Goal: Information Seeking & Learning: Compare options

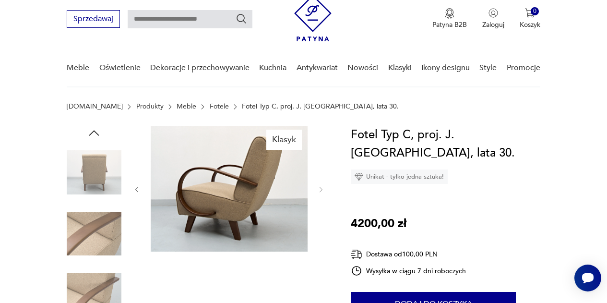
click at [210, 107] on link "Fotele" at bounding box center [219, 107] width 19 height 8
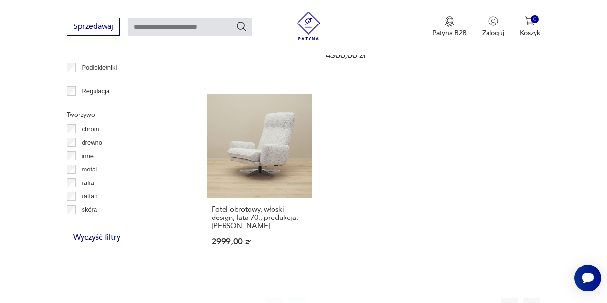
scroll to position [1335, 0]
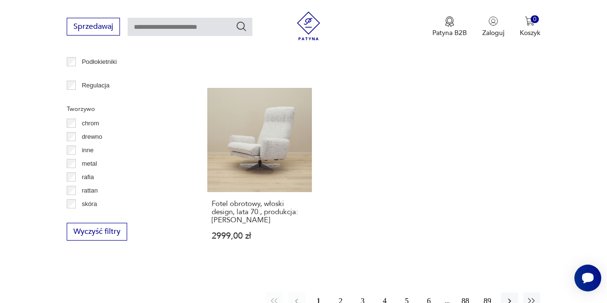
click at [340, 292] on button "2" at bounding box center [340, 300] width 17 height 17
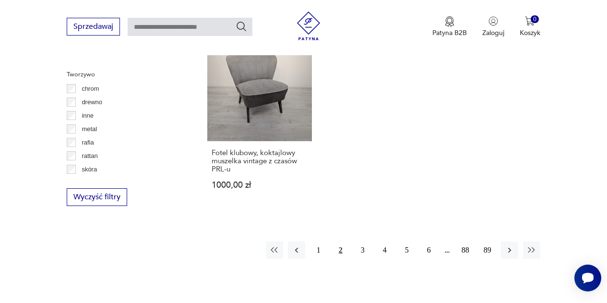
scroll to position [1372, 0]
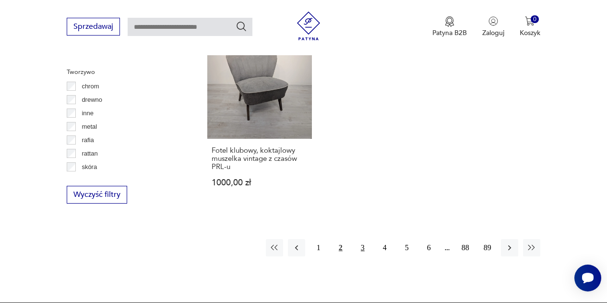
click at [363, 239] on button "3" at bounding box center [362, 247] width 17 height 17
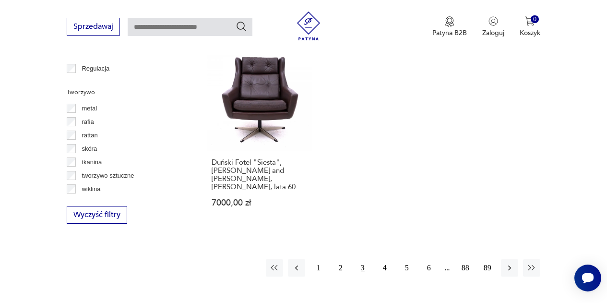
scroll to position [1352, 0]
click at [386, 259] on button "4" at bounding box center [384, 267] width 17 height 17
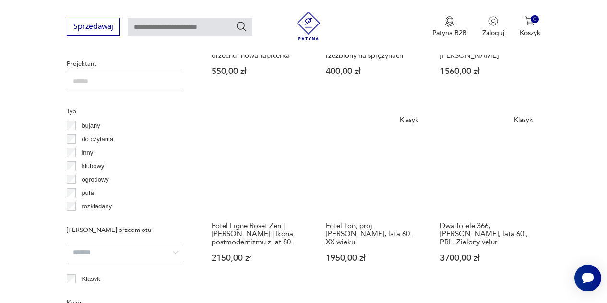
scroll to position [687, 0]
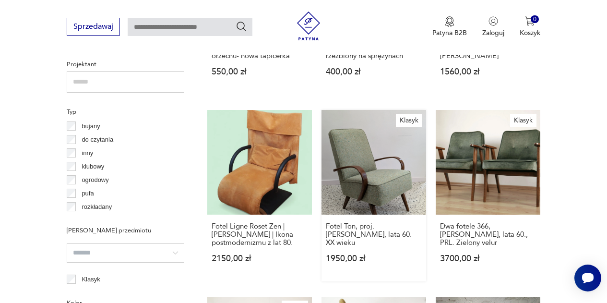
click at [373, 162] on link "Klasyk Fotel Ton, proj. [PERSON_NAME], lata 60. XX wieku 1950,00 zł" at bounding box center [374, 195] width 105 height 171
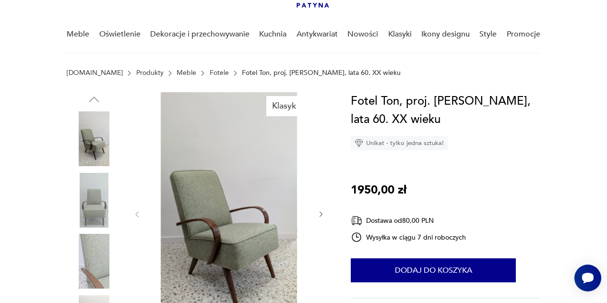
scroll to position [88, 0]
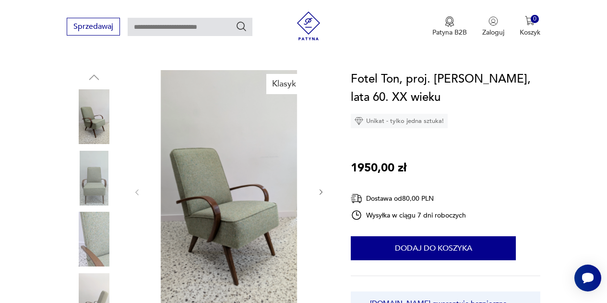
click at [322, 191] on icon "button" at bounding box center [321, 192] width 8 height 8
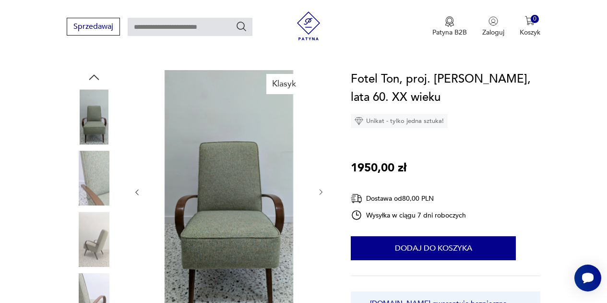
click at [322, 191] on icon "button" at bounding box center [321, 192] width 8 height 8
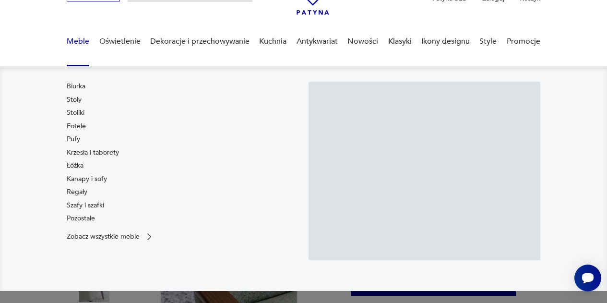
scroll to position [4, 0]
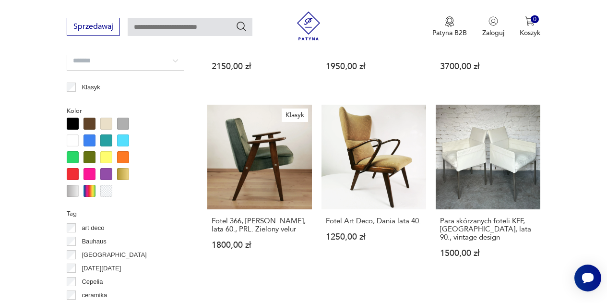
scroll to position [880, 0]
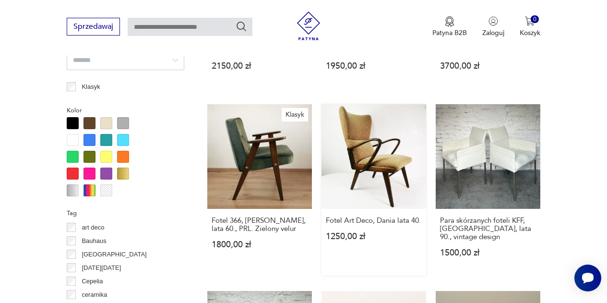
click at [355, 166] on link "Fotel Art Deco, Dania lata 40. 1250,00 zł" at bounding box center [374, 189] width 105 height 171
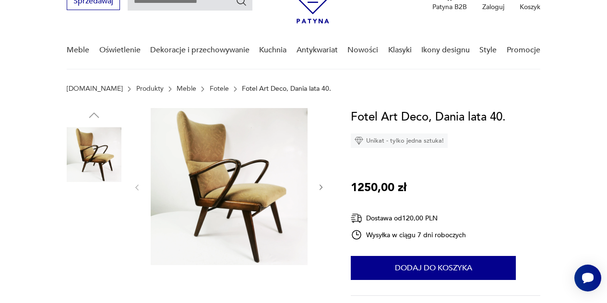
scroll to position [42, 0]
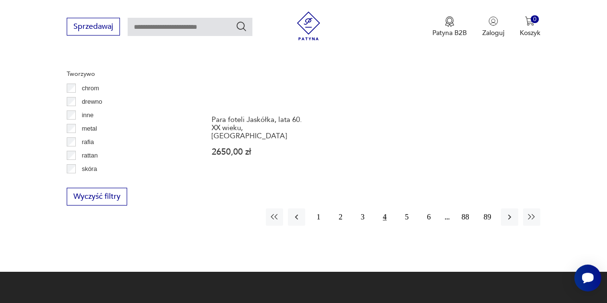
scroll to position [1417, 0]
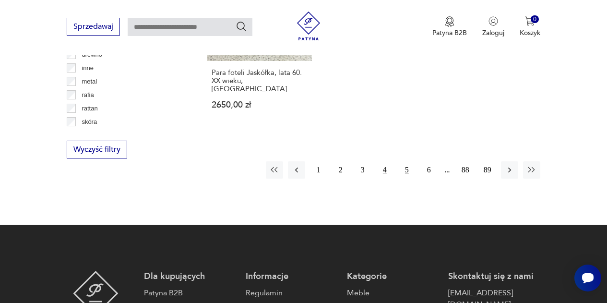
click at [408, 161] on button "5" at bounding box center [406, 169] width 17 height 17
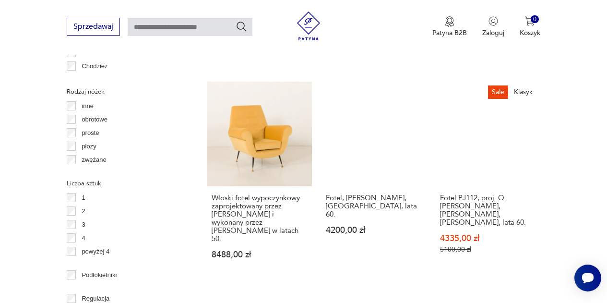
scroll to position [1121, 0]
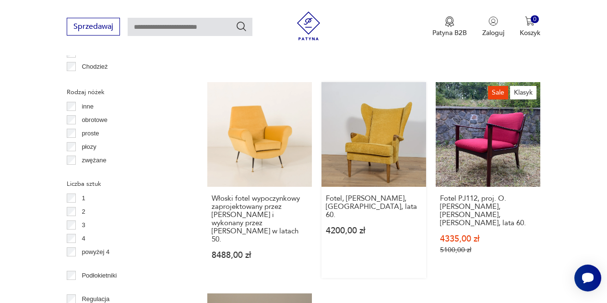
click at [384, 125] on link "Fotel, [PERSON_NAME], [GEOGRAPHIC_DATA], lata 60. 4200,00 zł" at bounding box center [374, 180] width 105 height 196
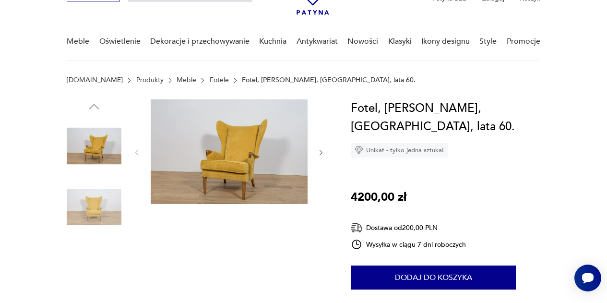
scroll to position [59, 0]
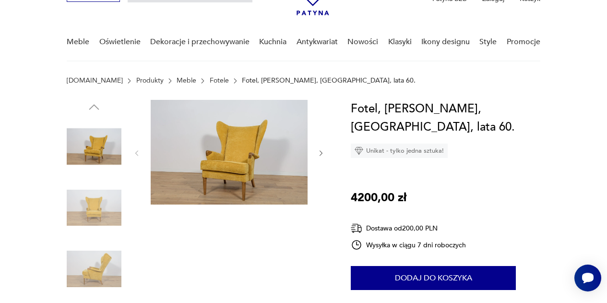
click at [323, 151] on icon "button" at bounding box center [321, 153] width 8 height 8
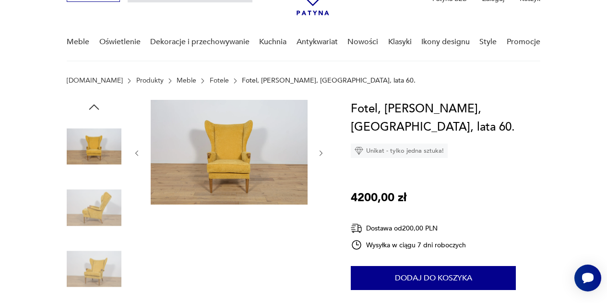
click at [323, 151] on icon "button" at bounding box center [321, 153] width 8 height 8
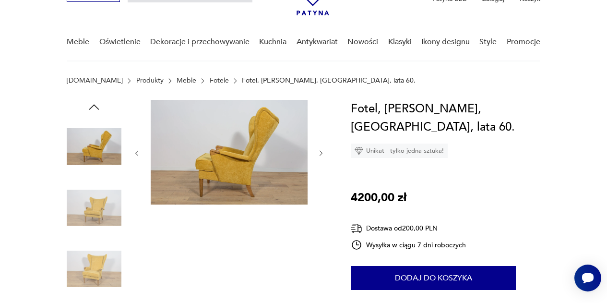
click at [323, 151] on icon "button" at bounding box center [321, 153] width 8 height 8
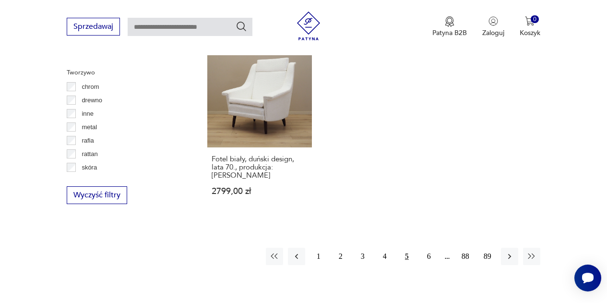
scroll to position [1372, 0]
click at [510, 251] on icon "button" at bounding box center [510, 256] width 10 height 10
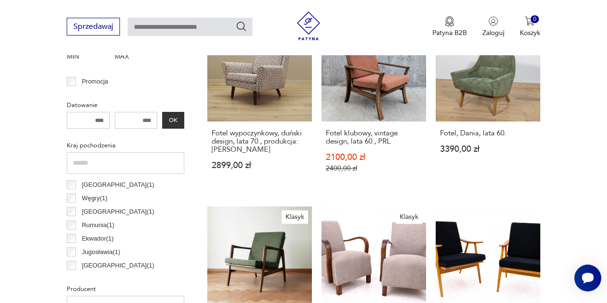
scroll to position [366, 0]
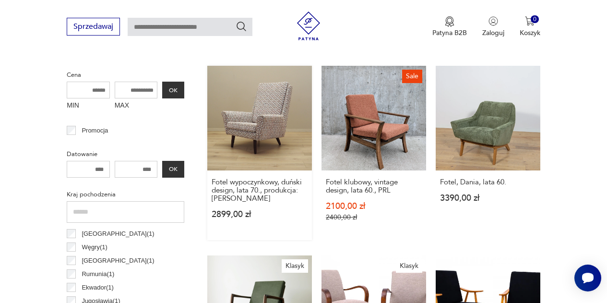
click at [257, 119] on link "Fotel wypoczynkowy, duński design, lata 70., produkcja: [PERSON_NAME] 2899,00 zł" at bounding box center [259, 153] width 105 height 174
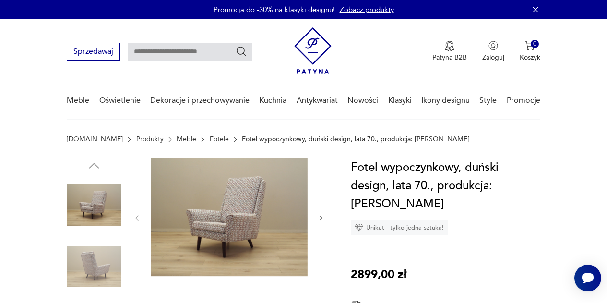
click at [237, 206] on img at bounding box center [229, 217] width 157 height 118
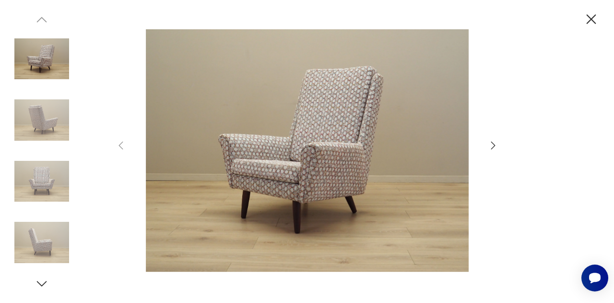
click at [492, 146] on icon "button" at bounding box center [494, 146] width 12 height 12
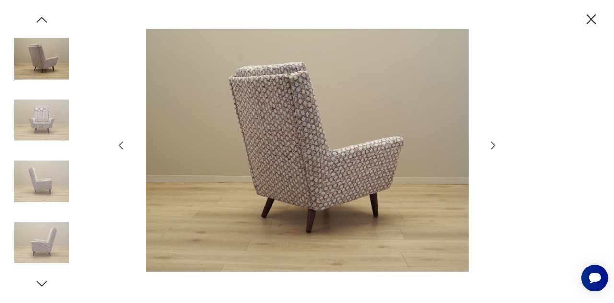
click at [492, 146] on icon "button" at bounding box center [494, 146] width 12 height 12
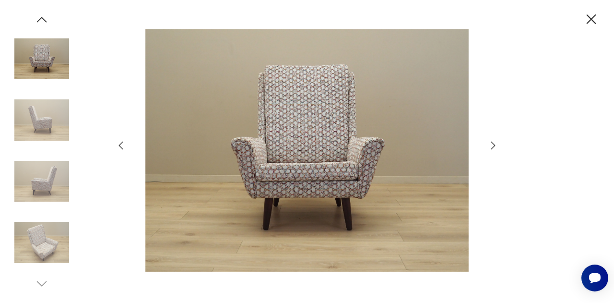
click at [492, 146] on icon "button" at bounding box center [494, 146] width 12 height 12
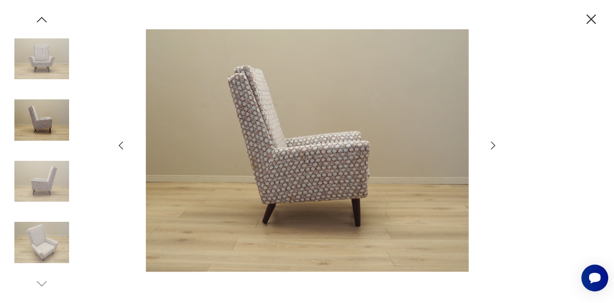
click at [492, 146] on icon "button" at bounding box center [494, 146] width 12 height 12
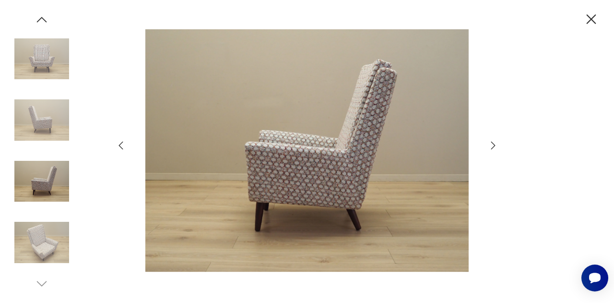
click at [590, 20] on icon "button" at bounding box center [592, 19] width 10 height 10
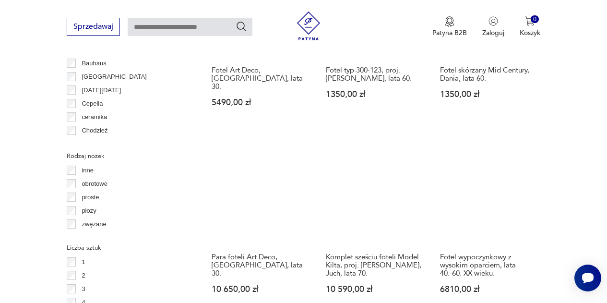
scroll to position [1079, 0]
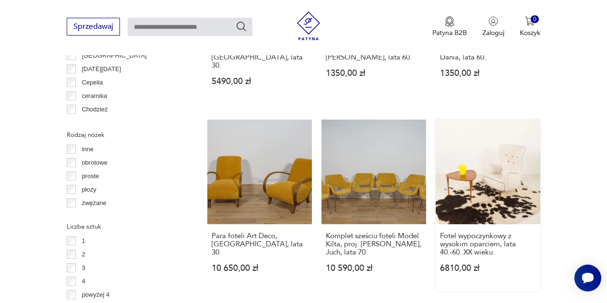
click at [506, 138] on link "Fotel wypoczynkowy z wysokim oparciem, lata 40.-60. XX wieku. 6810,00 zł" at bounding box center [488, 205] width 105 height 171
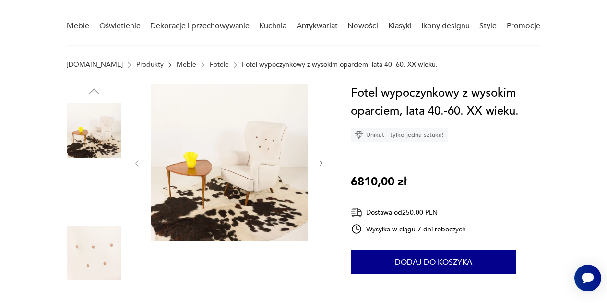
scroll to position [117, 0]
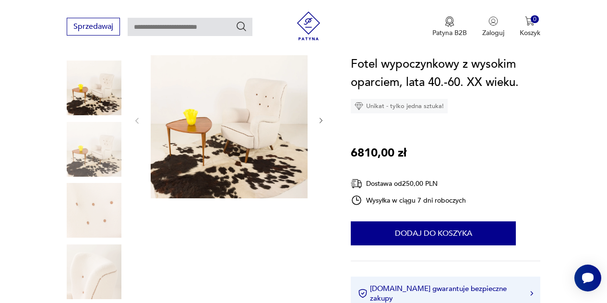
click at [320, 120] on icon "button" at bounding box center [321, 121] width 8 height 8
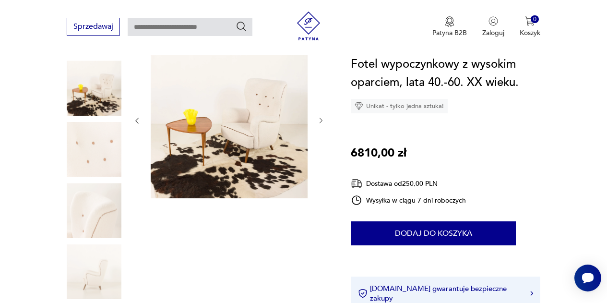
click at [320, 120] on icon "button" at bounding box center [321, 121] width 8 height 8
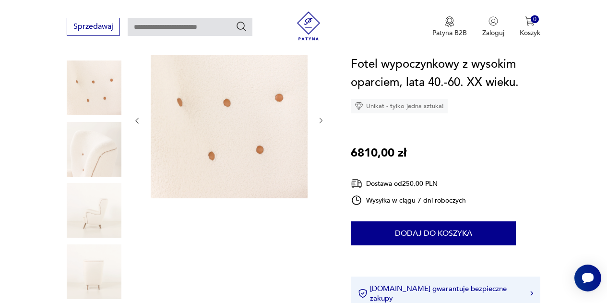
click at [320, 120] on icon "button" at bounding box center [321, 121] width 8 height 8
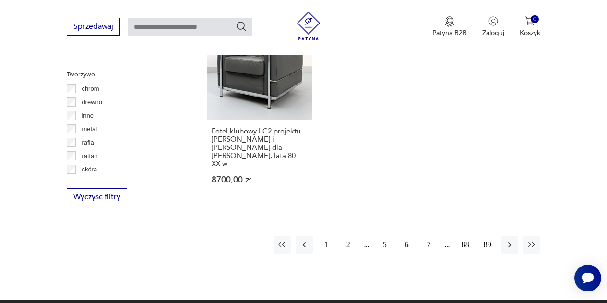
scroll to position [1370, 0]
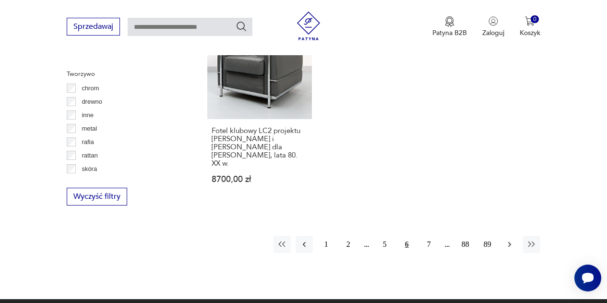
click at [508, 240] on icon "button" at bounding box center [510, 245] width 10 height 10
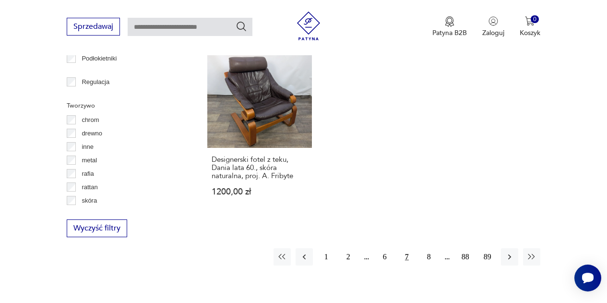
scroll to position [1345, 0]
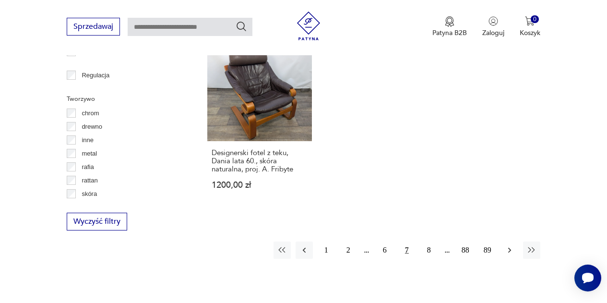
click at [509, 245] on icon "button" at bounding box center [510, 250] width 10 height 10
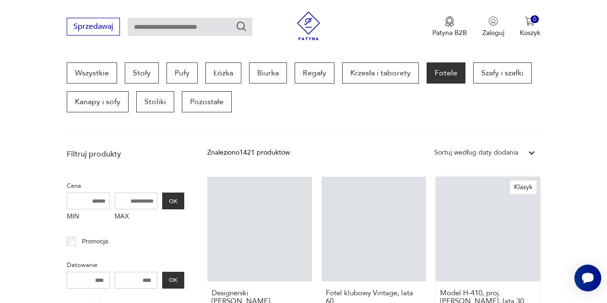
click at [509, 231] on link "Klasyk Model H-410, proj. [PERSON_NAME], lata 30. 4300,00 zł" at bounding box center [488, 267] width 105 height 180
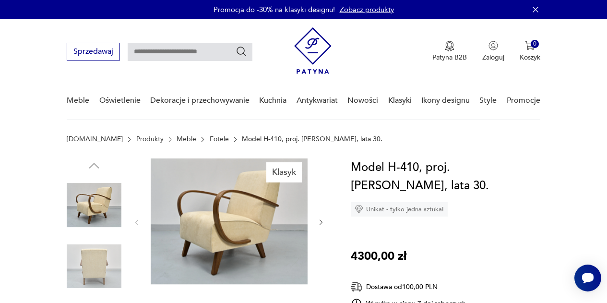
scroll to position [119, 0]
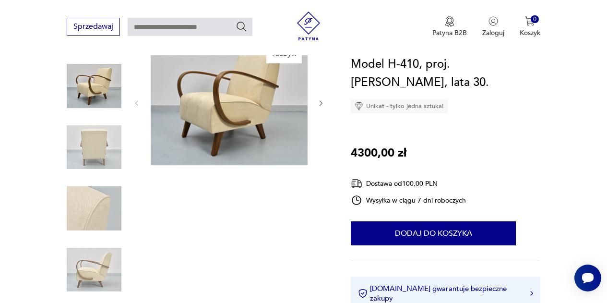
drag, startPoint x: 509, startPoint y: 231, endPoint x: 336, endPoint y: 240, distance: 172.5
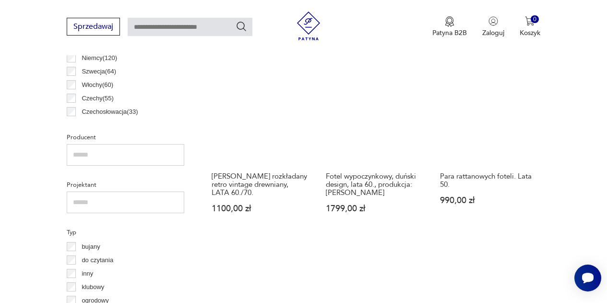
scroll to position [566, 0]
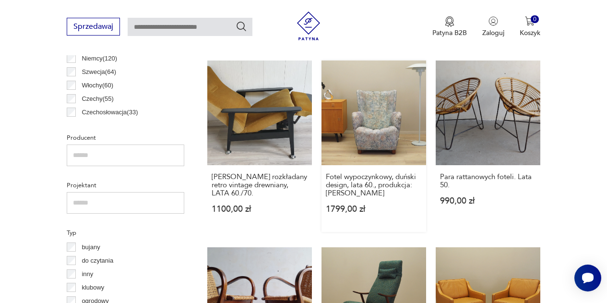
click at [373, 111] on link "Fotel wypoczynkowy, duński design, lata 60., produkcja: [PERSON_NAME] 1799,00 zł" at bounding box center [374, 145] width 105 height 171
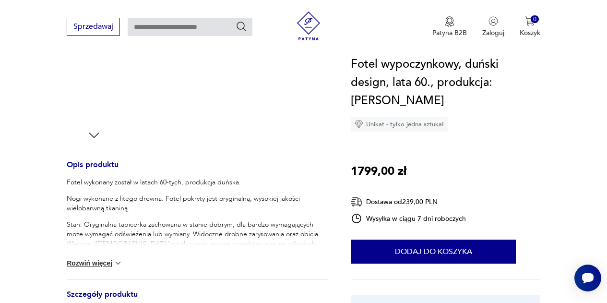
scroll to position [295, 0]
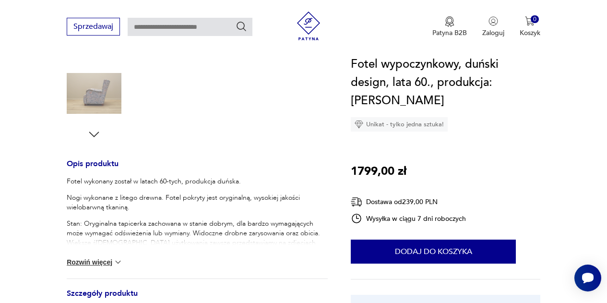
click at [104, 263] on button "Rozwiń więcej" at bounding box center [95, 262] width 56 height 10
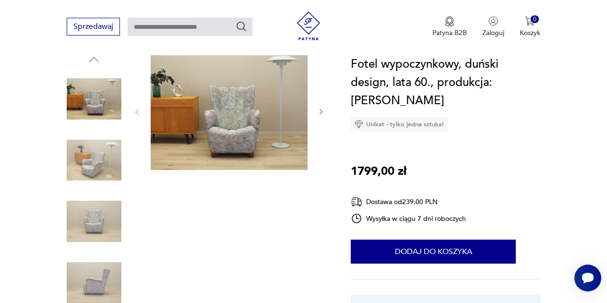
scroll to position [106, 0]
click at [323, 113] on icon "button" at bounding box center [321, 112] width 8 height 8
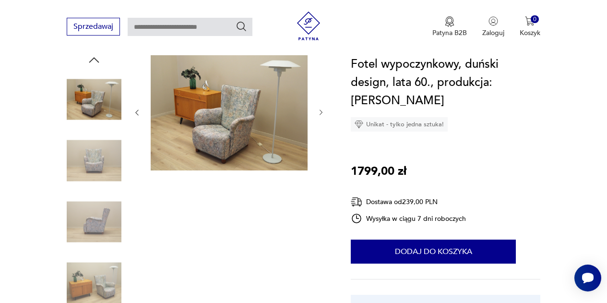
click at [323, 113] on icon "button" at bounding box center [321, 112] width 8 height 8
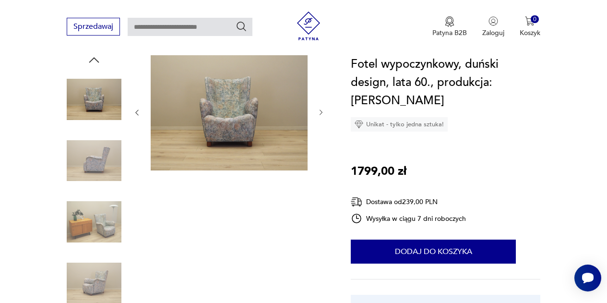
click at [323, 113] on icon "button" at bounding box center [321, 112] width 8 height 8
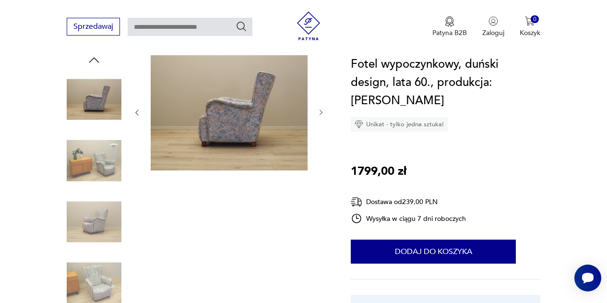
click at [323, 113] on icon "button" at bounding box center [321, 112] width 8 height 8
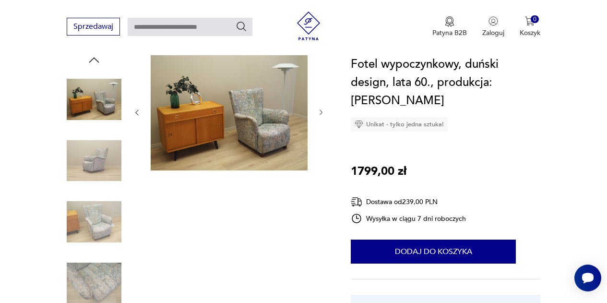
click at [323, 113] on icon "button" at bounding box center [321, 112] width 8 height 8
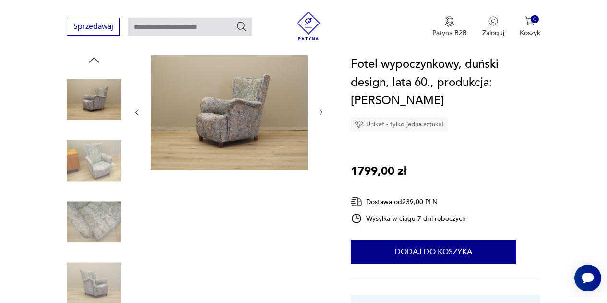
click at [323, 113] on icon "button" at bounding box center [321, 112] width 8 height 8
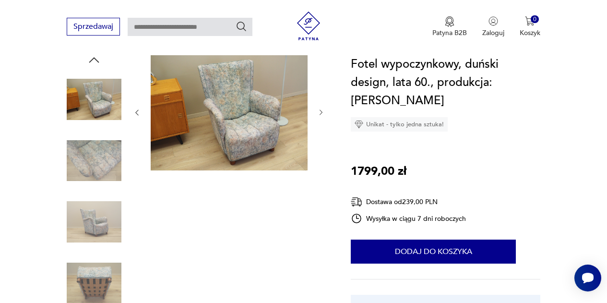
click at [323, 113] on icon "button" at bounding box center [321, 112] width 8 height 8
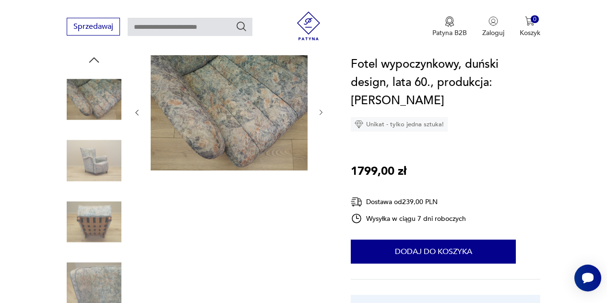
click at [323, 113] on icon "button" at bounding box center [321, 112] width 8 height 8
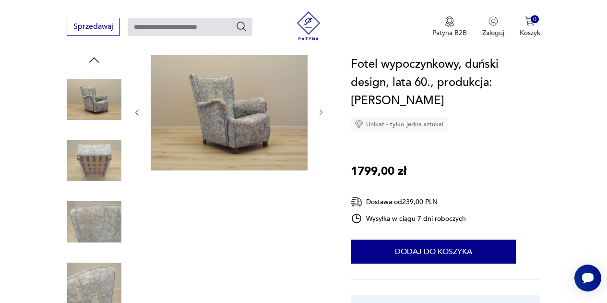
click at [323, 113] on icon "button" at bounding box center [321, 112] width 8 height 8
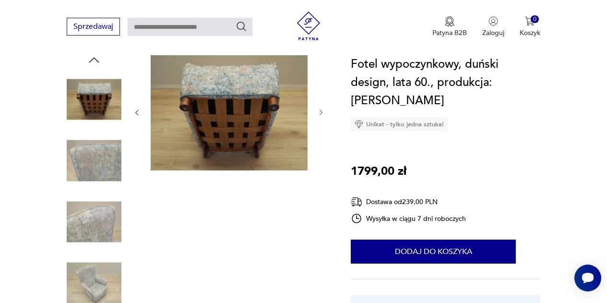
click at [323, 113] on icon "button" at bounding box center [321, 112] width 8 height 8
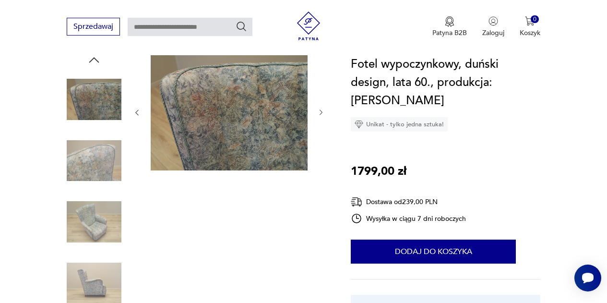
click at [323, 113] on icon "button" at bounding box center [321, 112] width 8 height 8
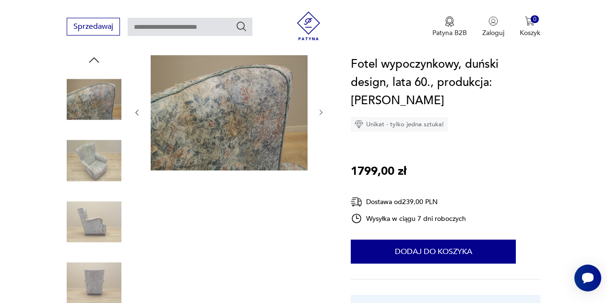
click at [323, 113] on icon "button" at bounding box center [321, 112] width 8 height 8
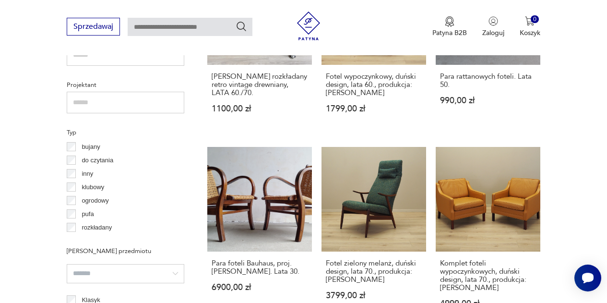
scroll to position [667, 0]
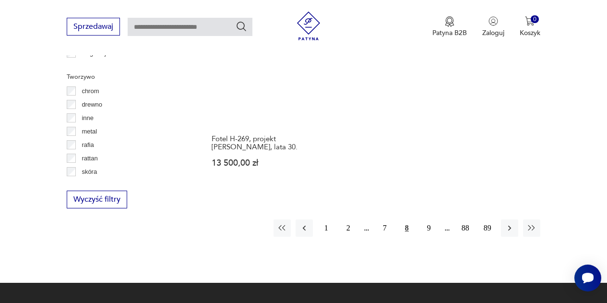
scroll to position [1400, 0]
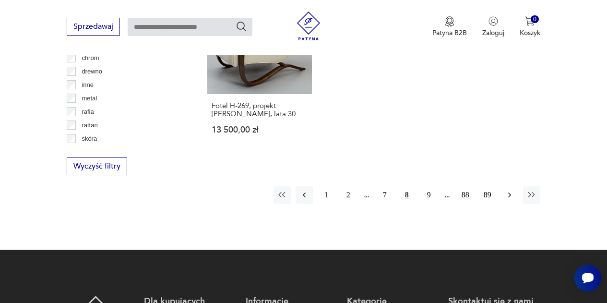
click at [511, 190] on icon "button" at bounding box center [510, 195] width 10 height 10
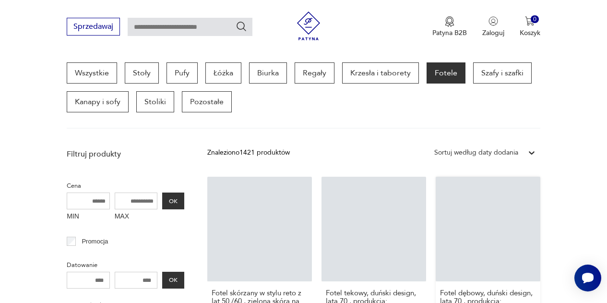
click at [511, 187] on link "Fotel dębowy, duński design, lata 70., produkcja: [PERSON_NAME] 2999,00 zł" at bounding box center [488, 262] width 105 height 171
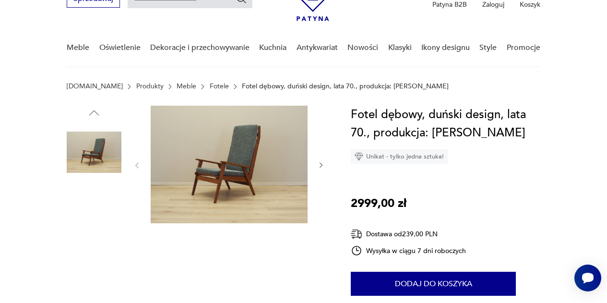
scroll to position [52, 0]
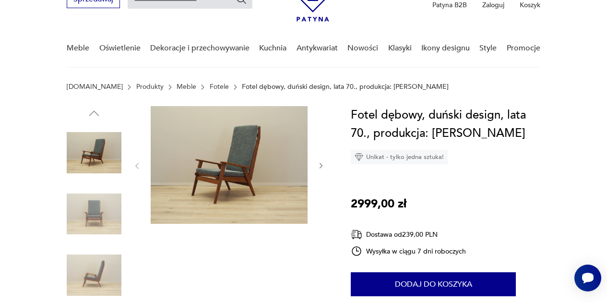
click at [321, 166] on icon "button" at bounding box center [321, 166] width 8 height 8
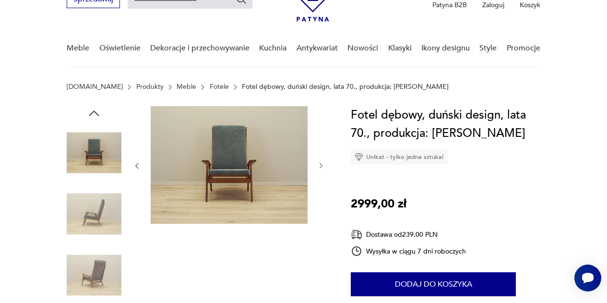
click at [321, 166] on icon "button" at bounding box center [321, 166] width 8 height 8
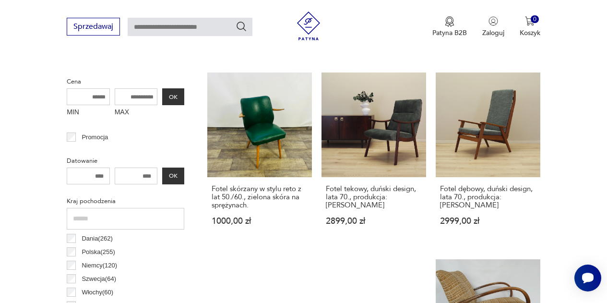
scroll to position [362, 0]
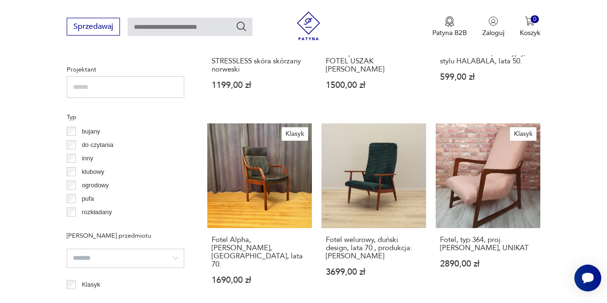
scroll to position [685, 0]
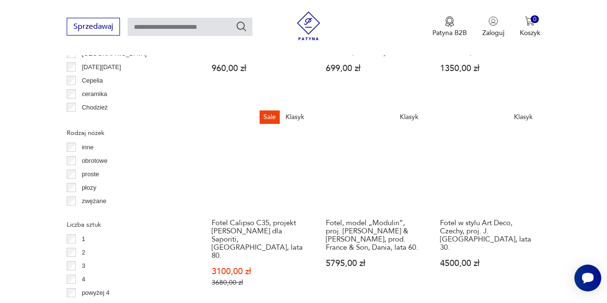
scroll to position [1082, 0]
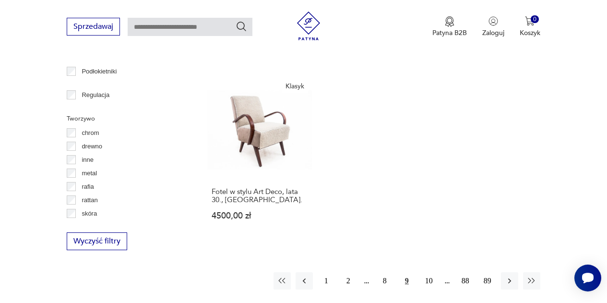
scroll to position [1326, 0]
click at [512, 276] on icon "button" at bounding box center [510, 281] width 10 height 10
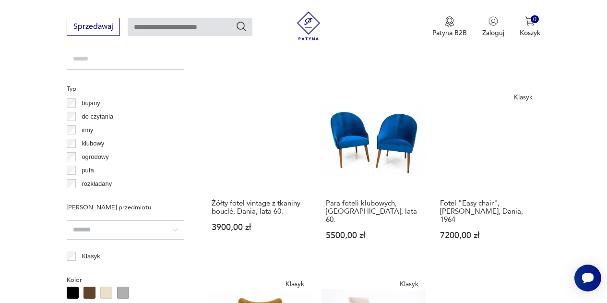
scroll to position [722, 0]
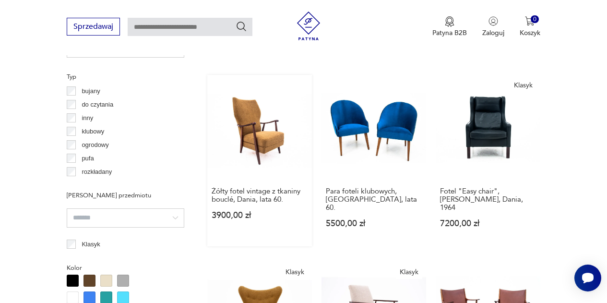
click at [263, 120] on link "Żółty fotel vintage z tkaniny bouclé, Dania, lata 60. 3900,00 zł" at bounding box center [259, 160] width 105 height 171
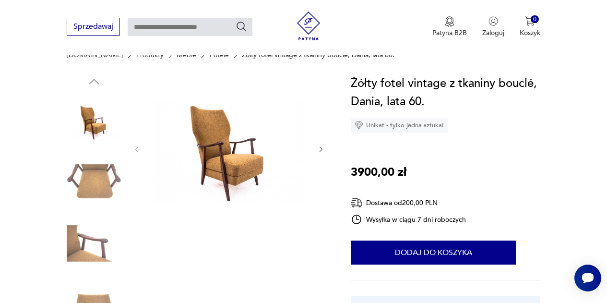
scroll to position [86, 0]
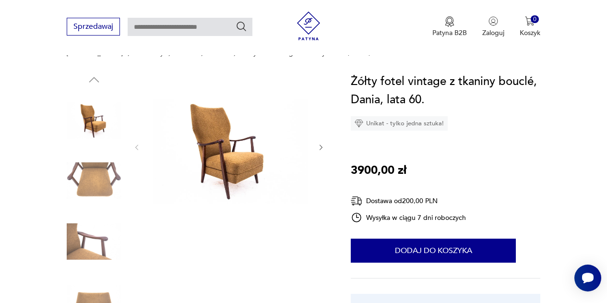
click at [323, 147] on icon "button" at bounding box center [321, 148] width 8 height 8
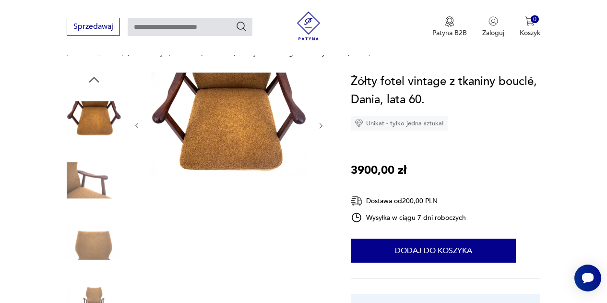
click at [323, 147] on div at bounding box center [229, 125] width 192 height 107
click at [321, 124] on icon "button" at bounding box center [321, 126] width 8 height 8
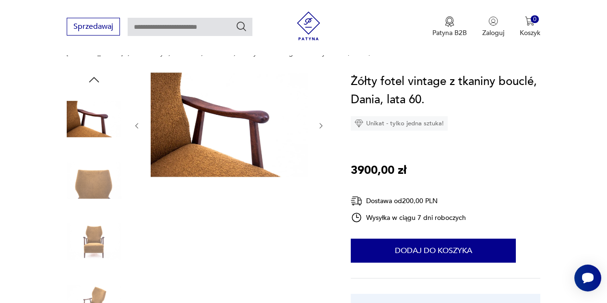
click at [321, 124] on icon "button" at bounding box center [321, 126] width 8 height 8
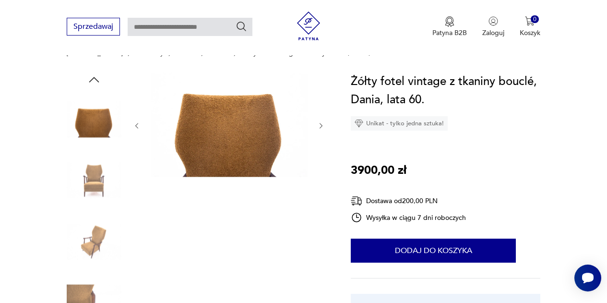
click at [321, 124] on icon "button" at bounding box center [321, 126] width 8 height 8
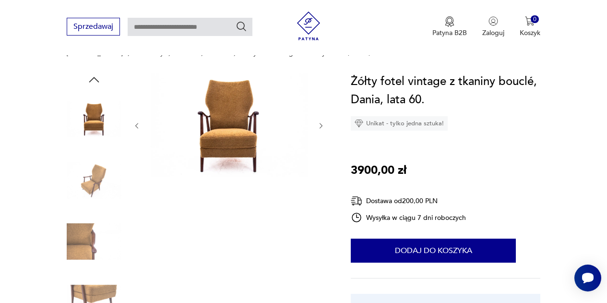
click at [321, 124] on icon "button" at bounding box center [321, 126] width 8 height 8
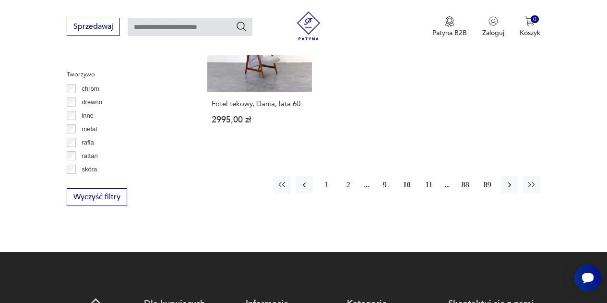
scroll to position [1370, 0]
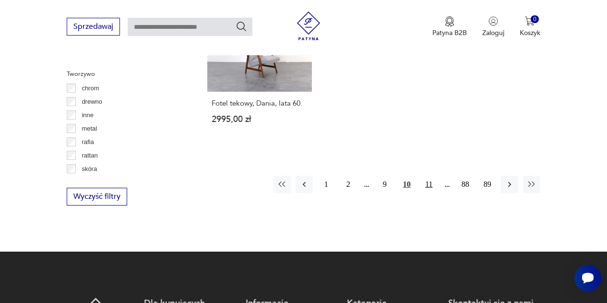
click at [429, 176] on button "11" at bounding box center [428, 184] width 17 height 17
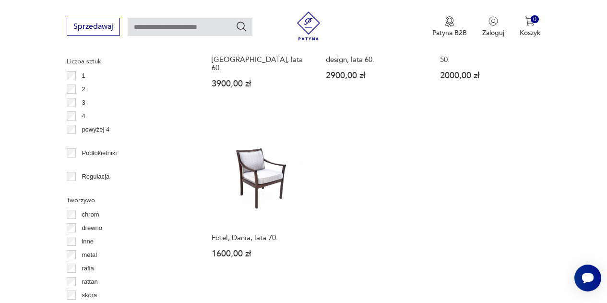
scroll to position [1245, 0]
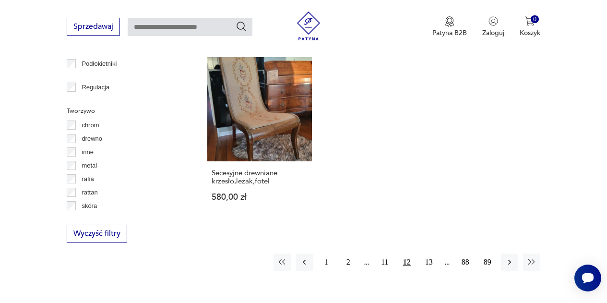
scroll to position [1352, 0]
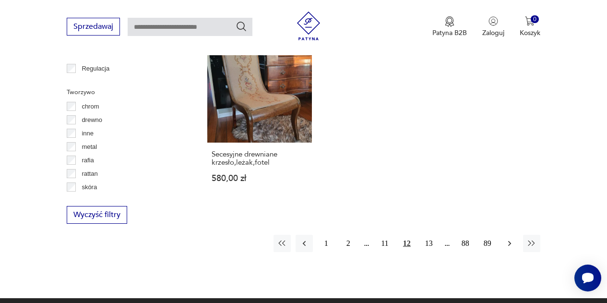
click at [506, 239] on icon "button" at bounding box center [510, 244] width 10 height 10
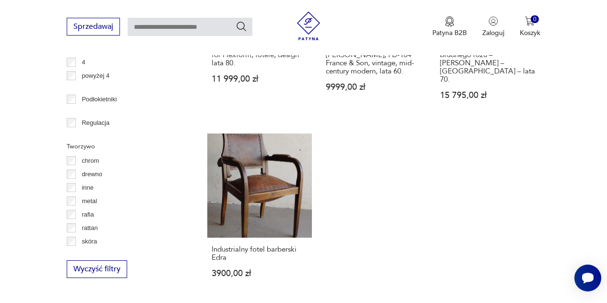
scroll to position [1352, 0]
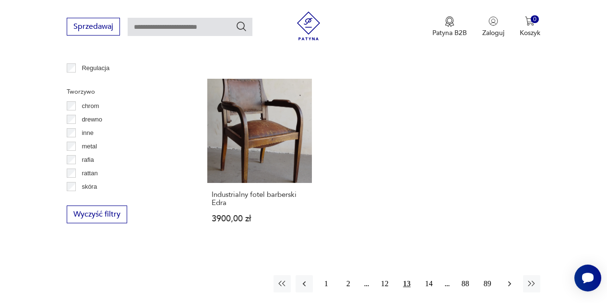
click at [512, 275] on button "button" at bounding box center [509, 283] width 17 height 17
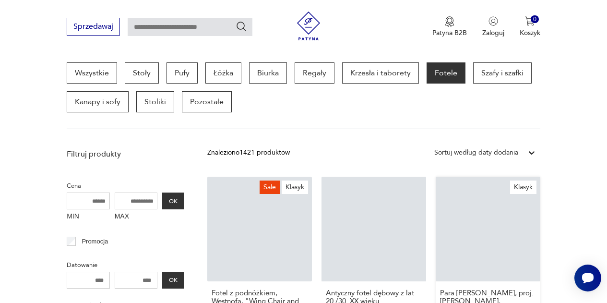
click at [512, 231] on link "Klasyk Para foteli Amiral, proj. [PERSON_NAME], [PERSON_NAME], Szwecja, lata 70…" at bounding box center [488, 280] width 105 height 207
